Goal: Information Seeking & Learning: Learn about a topic

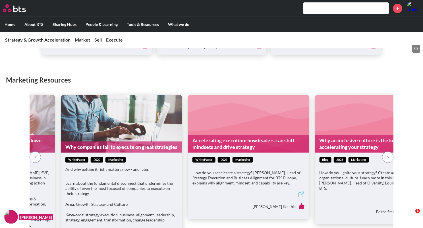
scroll to position [485, 0]
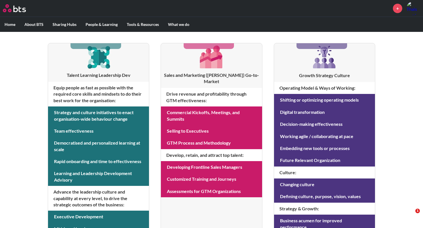
scroll to position [88, 0]
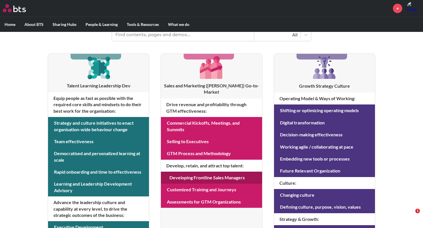
click at [197, 171] on link at bounding box center [211, 177] width 101 height 12
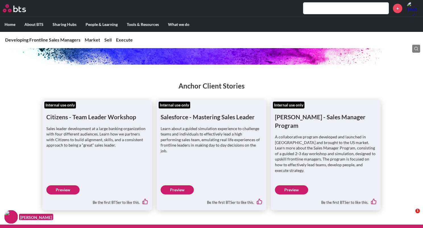
scroll to position [91, 0]
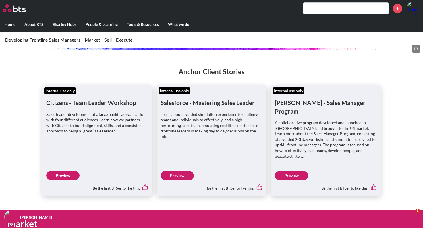
click at [289, 171] on link "Preview" at bounding box center [291, 175] width 33 height 9
click at [177, 171] on link "Preview" at bounding box center [176, 175] width 33 height 9
click at [393, 85] on div "Anchor Client Stories Internal use only Citizens - Team Leader Workshop Sales l…" at bounding box center [211, 125] width 423 height 140
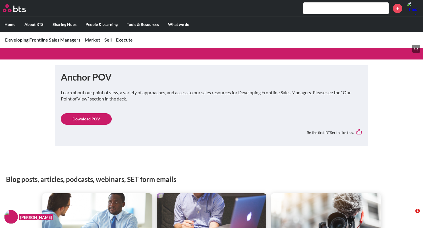
scroll to position [284, 0]
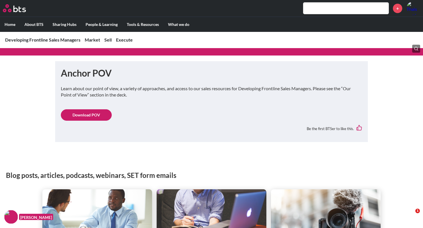
click at [70, 109] on link "Download POV" at bounding box center [86, 114] width 51 height 11
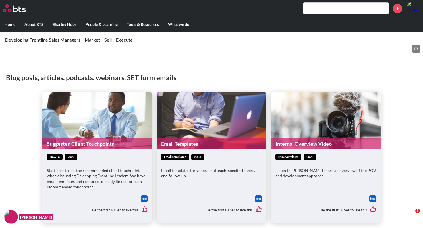
scroll to position [386, 0]
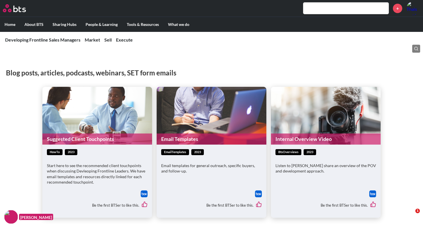
click at [347, 165] on div "Listen to Kyle share an overview of the POV and development approach." at bounding box center [325, 170] width 101 height 16
click at [313, 104] on figure "Internal Overview Video" at bounding box center [326, 116] width 110 height 58
click at [310, 133] on link "Internal Overview Video" at bounding box center [326, 138] width 110 height 11
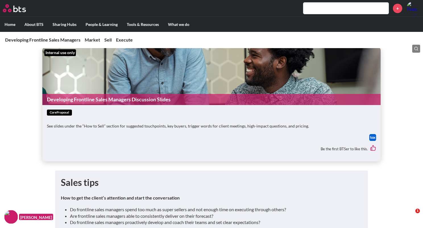
scroll to position [852, 0]
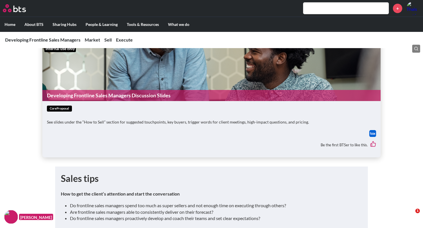
click at [372, 130] on img at bounding box center [372, 133] width 7 height 7
